Goal: Use online tool/utility: Utilize a website feature to perform a specific function

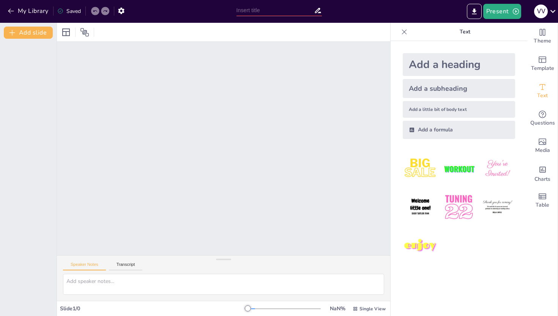
click at [348, 57] on div at bounding box center [223, 148] width 333 height 213
click at [123, 8] on icon "button" at bounding box center [121, 11] width 8 height 8
click at [125, 10] on icon "button" at bounding box center [121, 11] width 8 height 8
click at [553, 10] on icon at bounding box center [552, 11] width 10 height 10
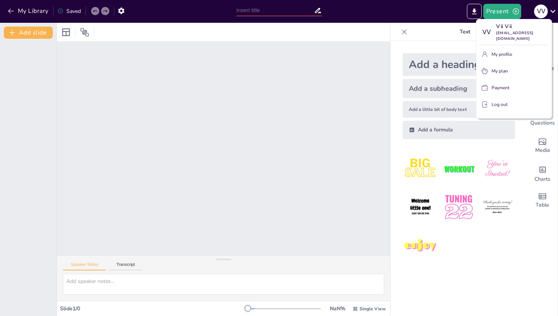
click at [553, 10] on div at bounding box center [279, 158] width 558 height 316
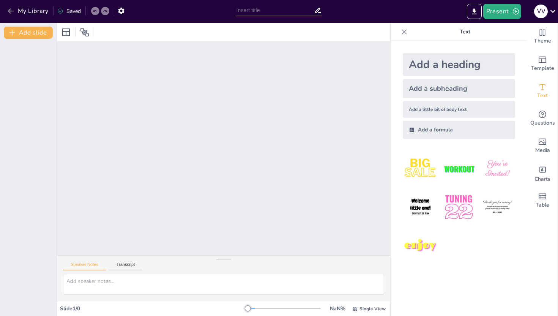
click at [293, 146] on div at bounding box center [223, 148] width 333 height 213
click at [124, 266] on button "Transcript" at bounding box center [126, 266] width 34 height 8
click at [95, 264] on button "Speaker Notes" at bounding box center [84, 266] width 43 height 8
click at [507, 9] on button "Present" at bounding box center [502, 11] width 38 height 15
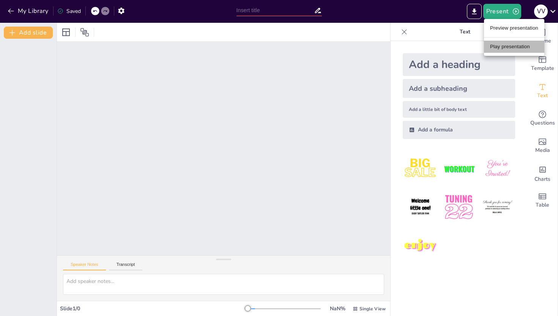
click at [499, 47] on li "Play presentation" at bounding box center [514, 47] width 60 height 12
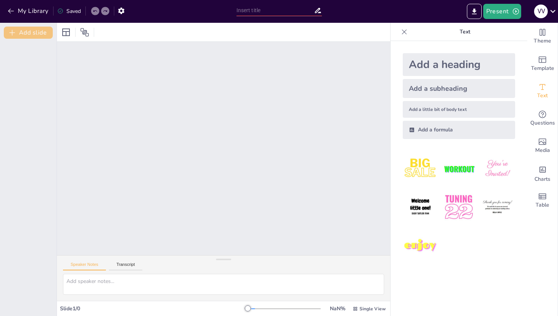
click at [42, 31] on button "Add slide" at bounding box center [28, 33] width 49 height 12
click at [36, 55] on button at bounding box center [33, 51] width 9 height 9
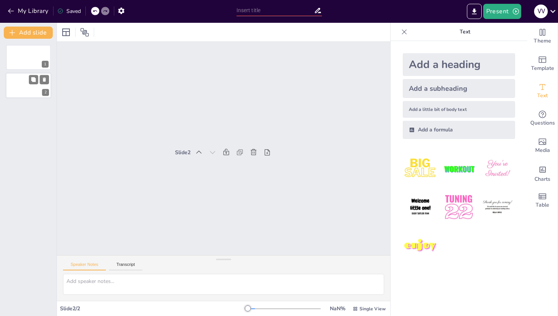
click at [31, 74] on div "2" at bounding box center [29, 86] width 46 height 26
click at [31, 91] on div "2" at bounding box center [29, 86] width 46 height 26
click at [28, 109] on div "1 2" at bounding box center [28, 177] width 57 height 277
click at [47, 79] on button at bounding box center [44, 79] width 9 height 9
click at [49, 49] on button at bounding box center [44, 51] width 9 height 9
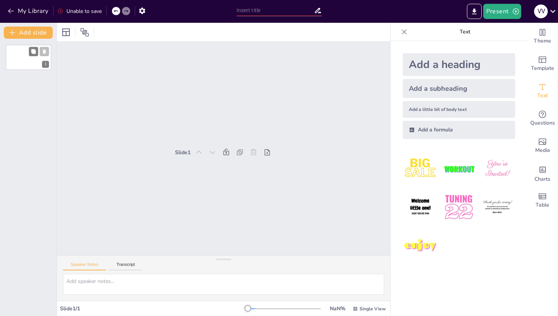
click at [47, 47] on button at bounding box center [44, 51] width 9 height 9
